Goal: Use online tool/utility: Utilize a website feature to perform a specific function

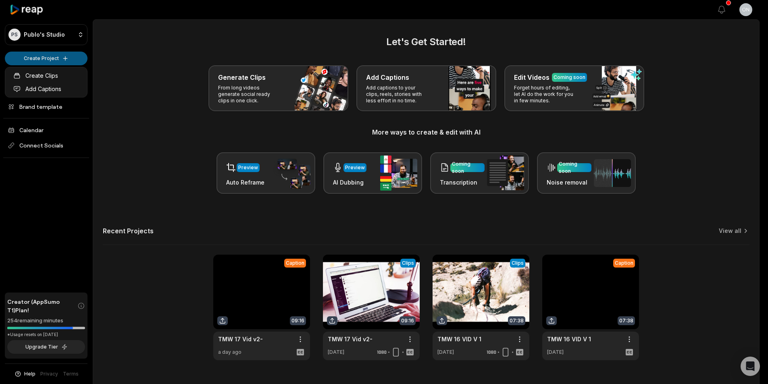
click at [39, 55] on html "PS Publo's Studio Create Project Home Projects Brand template Calendar Connect …" at bounding box center [384, 192] width 768 height 384
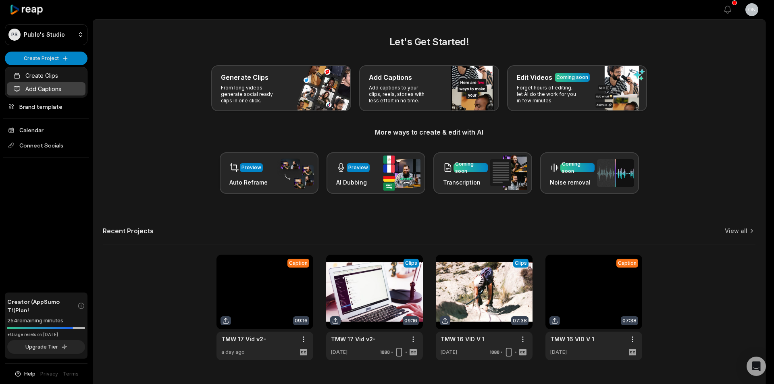
click at [65, 89] on link "Add Captions" at bounding box center [46, 88] width 79 height 13
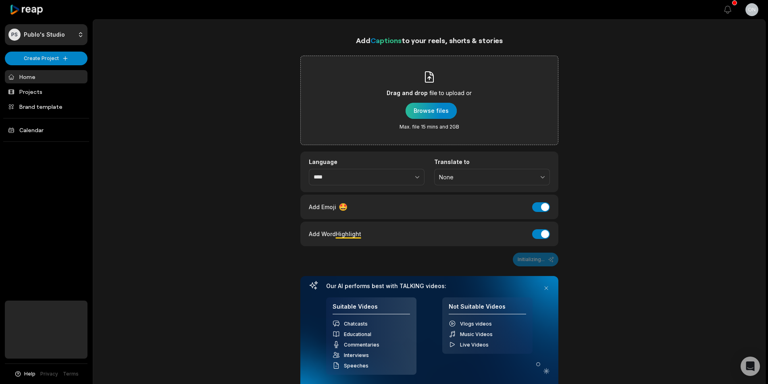
click at [425, 106] on div "button" at bounding box center [431, 111] width 51 height 16
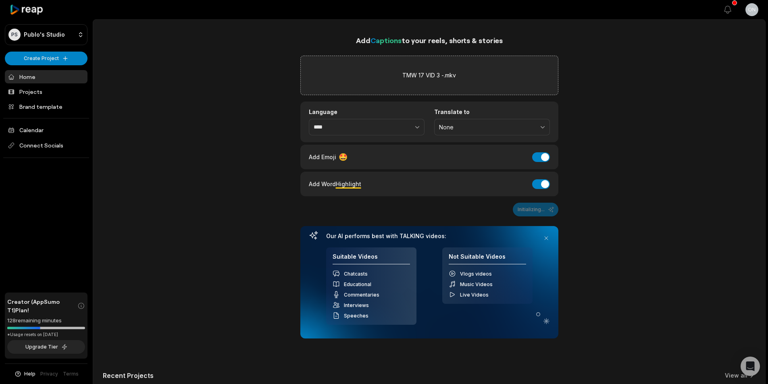
click at [553, 183] on div "Add Word Highlight Add Word Highlight" at bounding box center [429, 184] width 258 height 25
click at [543, 188] on button "Add Word Highlight" at bounding box center [541, 184] width 18 height 10
click at [541, 161] on button "Add Emoji" at bounding box center [541, 157] width 18 height 10
click at [544, 155] on button "Add Emoji" at bounding box center [541, 157] width 18 height 10
click at [539, 156] on button "Add Emoji" at bounding box center [541, 157] width 18 height 10
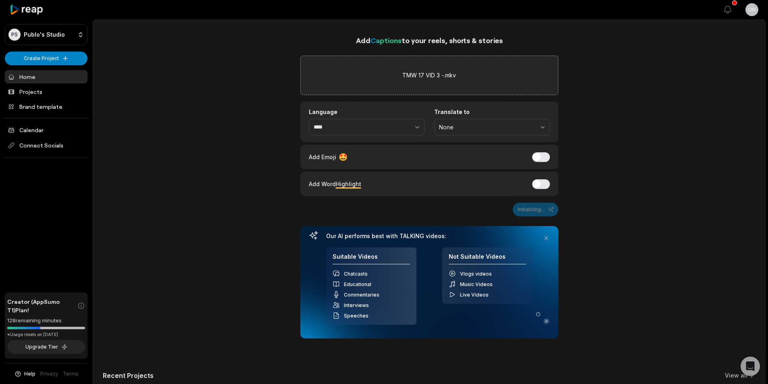
click at [27, 0] on div at bounding box center [46, 9] width 83 height 19
click at [42, 14] on icon at bounding box center [27, 9] width 34 height 11
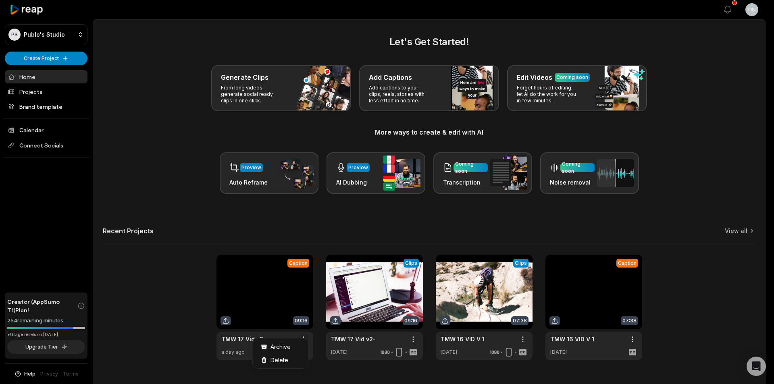
click at [307, 335] on html "PS Publo's Studio Create Project Home Projects Brand template Calendar Connect …" at bounding box center [387, 192] width 774 height 384
click at [282, 364] on span "Delete" at bounding box center [280, 360] width 18 height 8
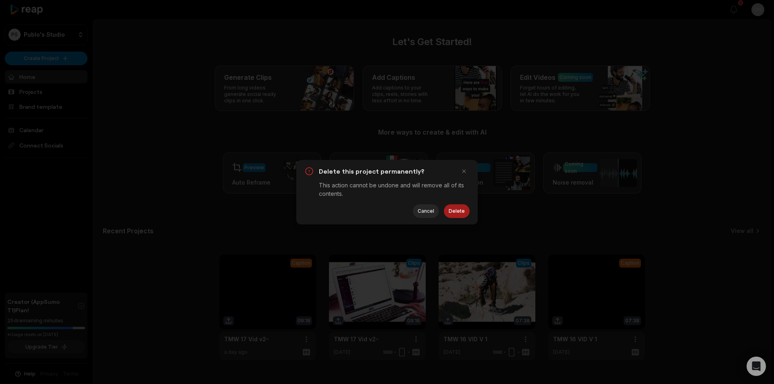
click at [456, 211] on button "Delete" at bounding box center [457, 211] width 26 height 14
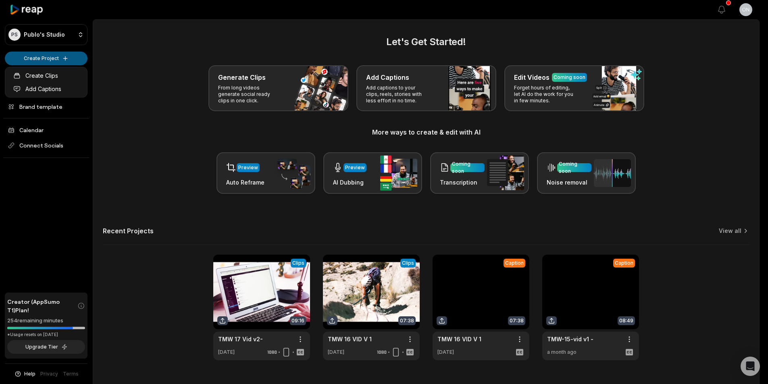
click at [40, 59] on html "PS Publo's Studio Create Project Home Projects Brand template Calendar Connect …" at bounding box center [384, 192] width 768 height 384
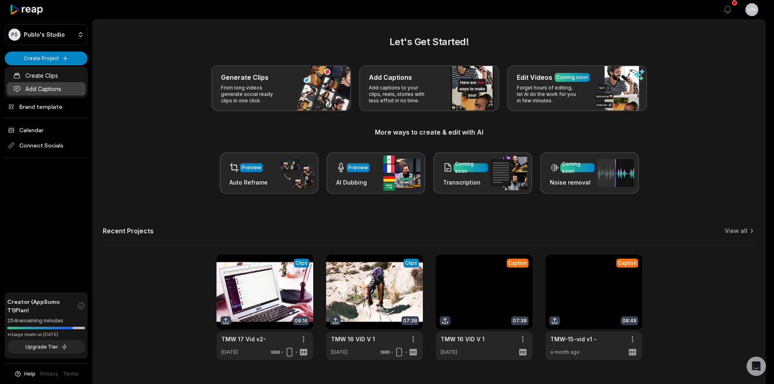
click at [71, 86] on link "Add Captions" at bounding box center [46, 88] width 79 height 13
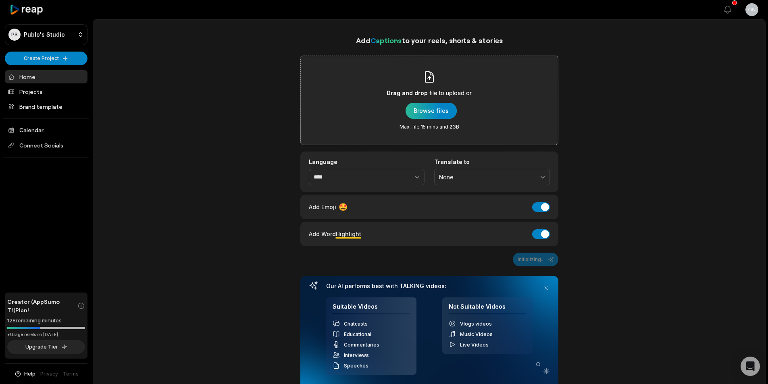
click at [440, 108] on div "button" at bounding box center [431, 111] width 51 height 16
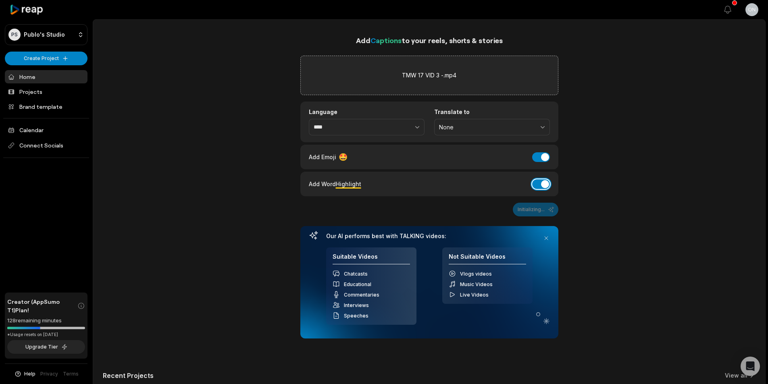
click at [542, 185] on button "Add Word Highlight" at bounding box center [541, 184] width 18 height 10
click at [545, 154] on button "Add Emoji" at bounding box center [541, 157] width 18 height 10
click at [669, 107] on div "Add Captions to your reels, shorts & stories TMW 17 VID 3 -.mp4 Language **** T…" at bounding box center [429, 270] width 672 height 471
